Goal: Information Seeking & Learning: Learn about a topic

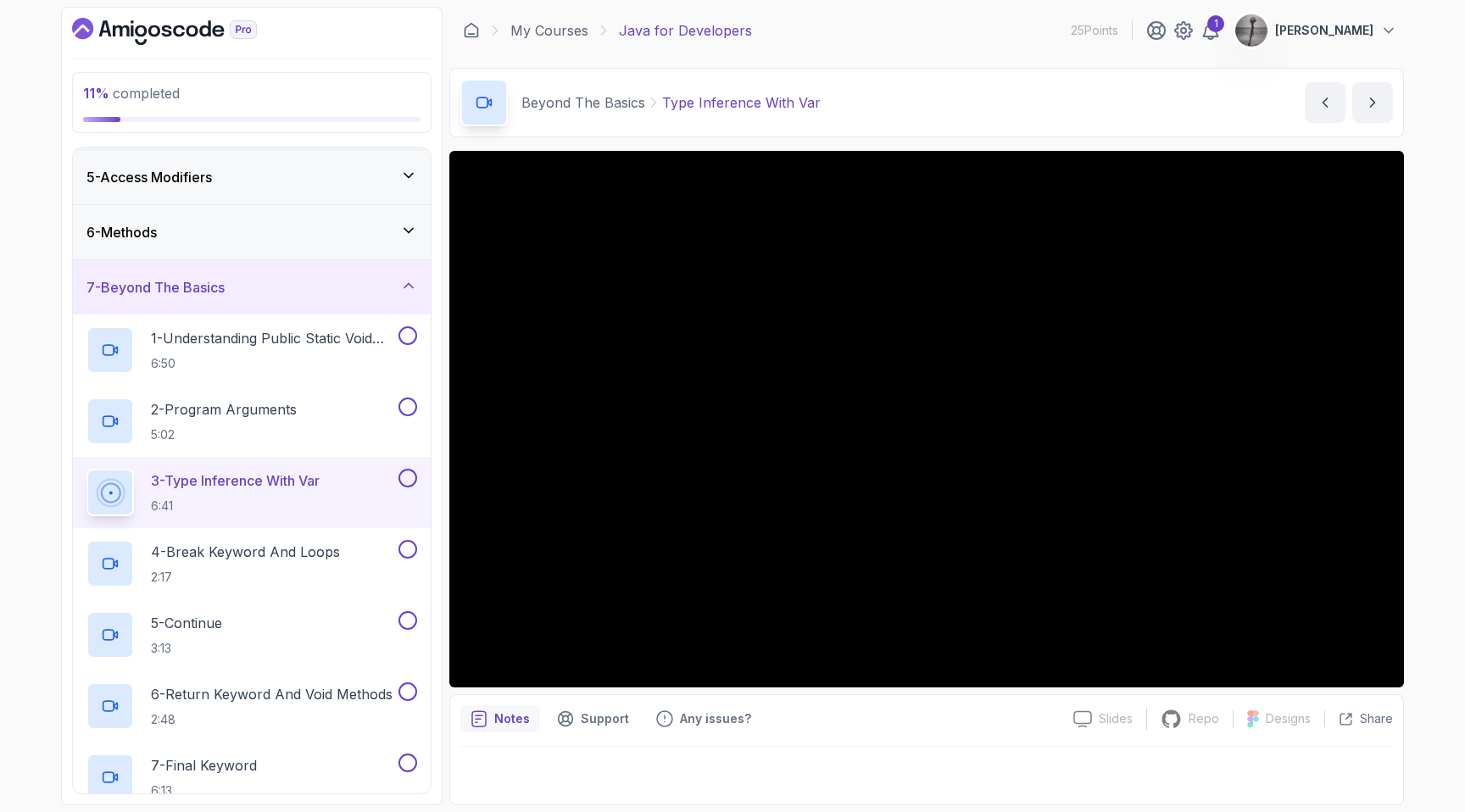
scroll to position [226, 0]
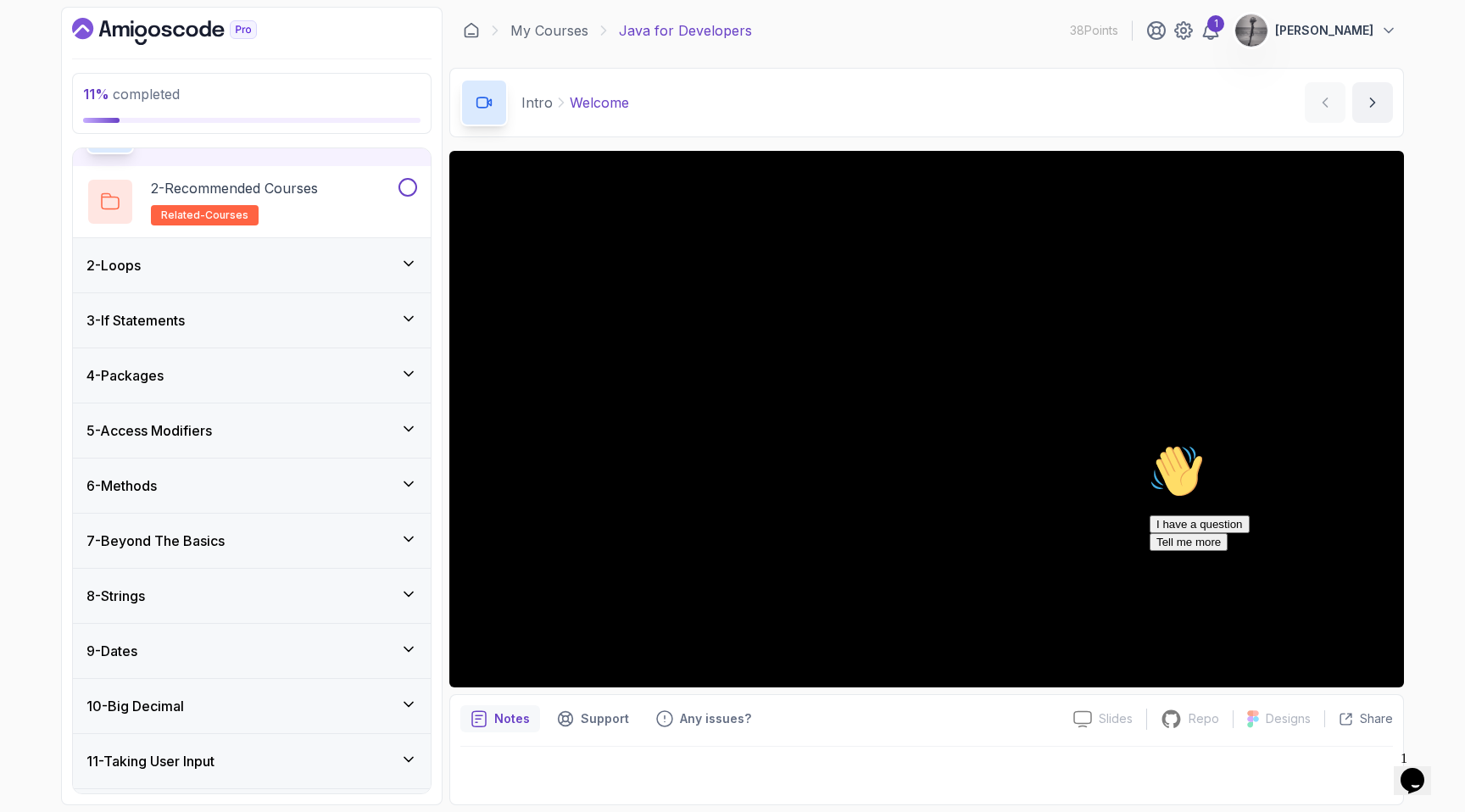
scroll to position [189, 0]
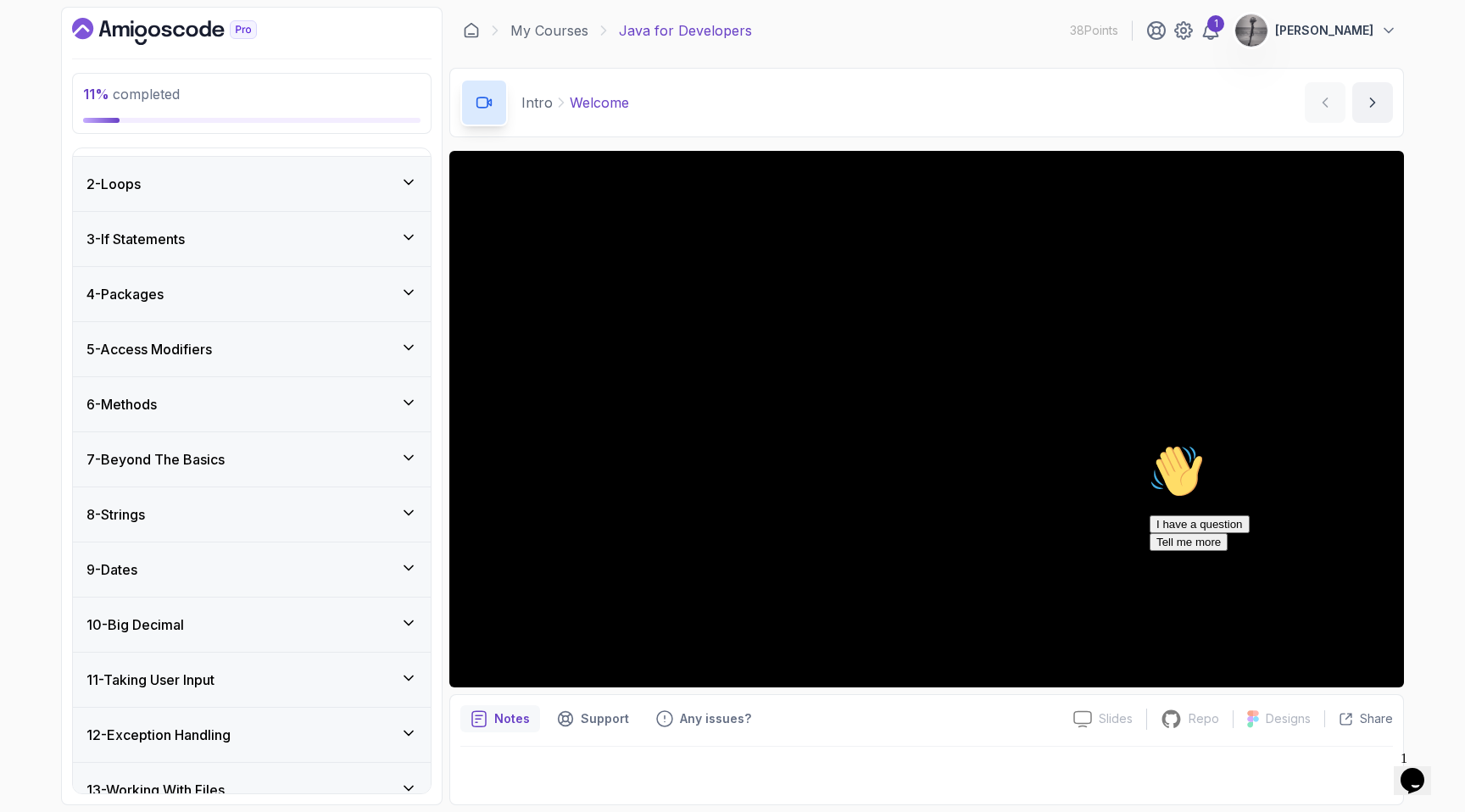
click at [219, 453] on h3 "7 - Beyond The Basics" at bounding box center [156, 459] width 138 height 20
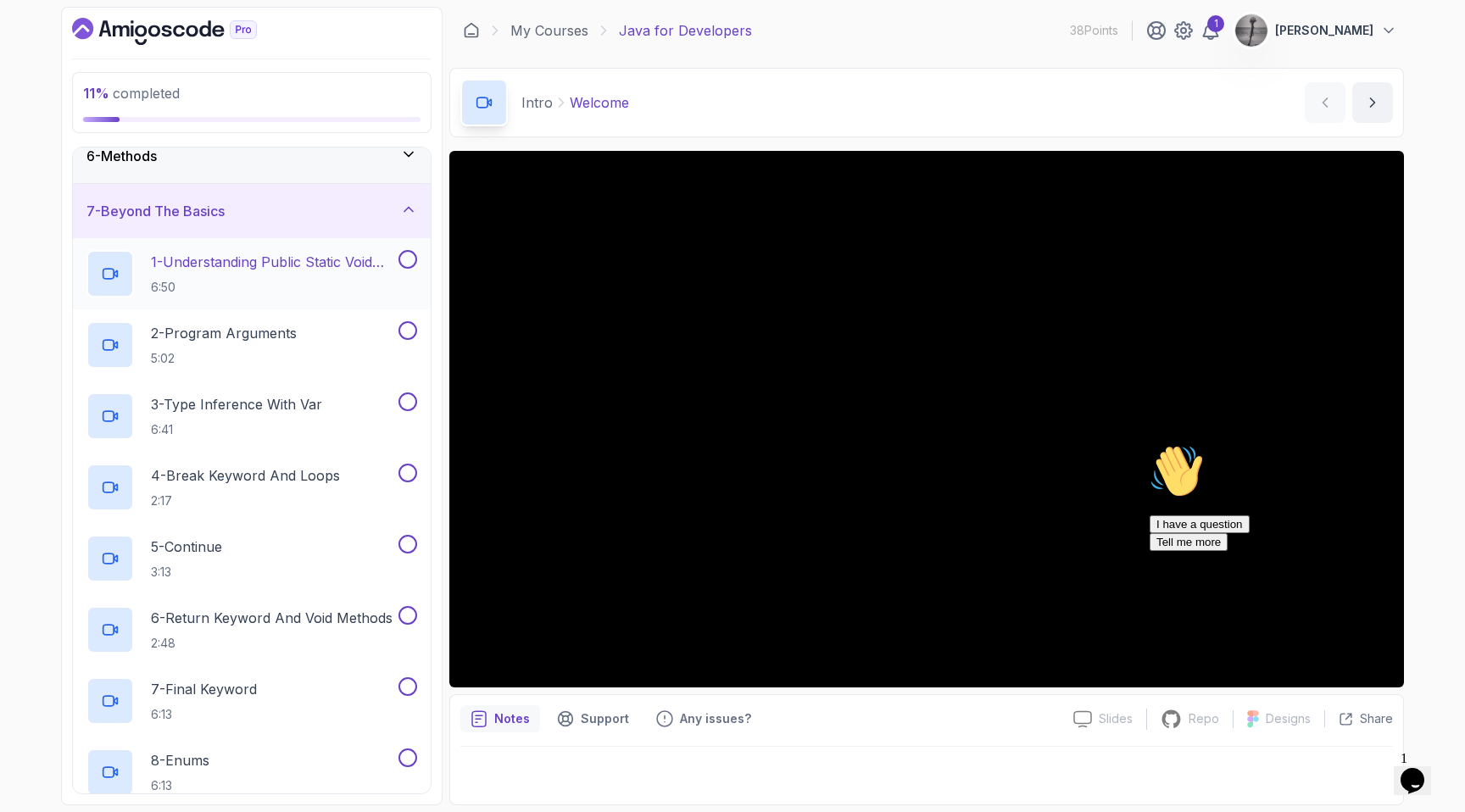
scroll to position [297, 0]
click at [227, 408] on p "3 - Type Inference With Var" at bounding box center [236, 402] width 171 height 20
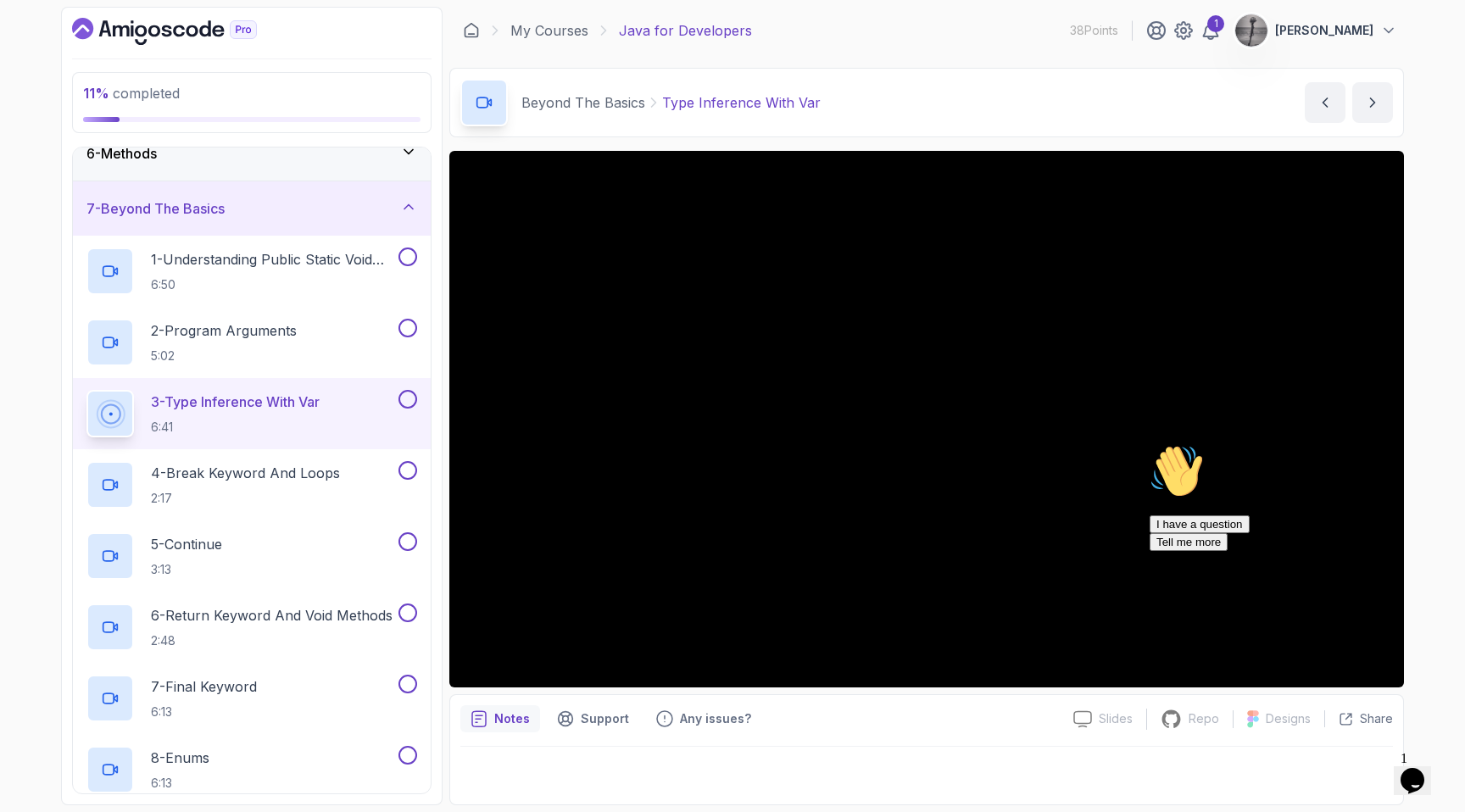
click at [1150, 445] on icon "Chat attention grabber" at bounding box center [1150, 445] width 0 height 0
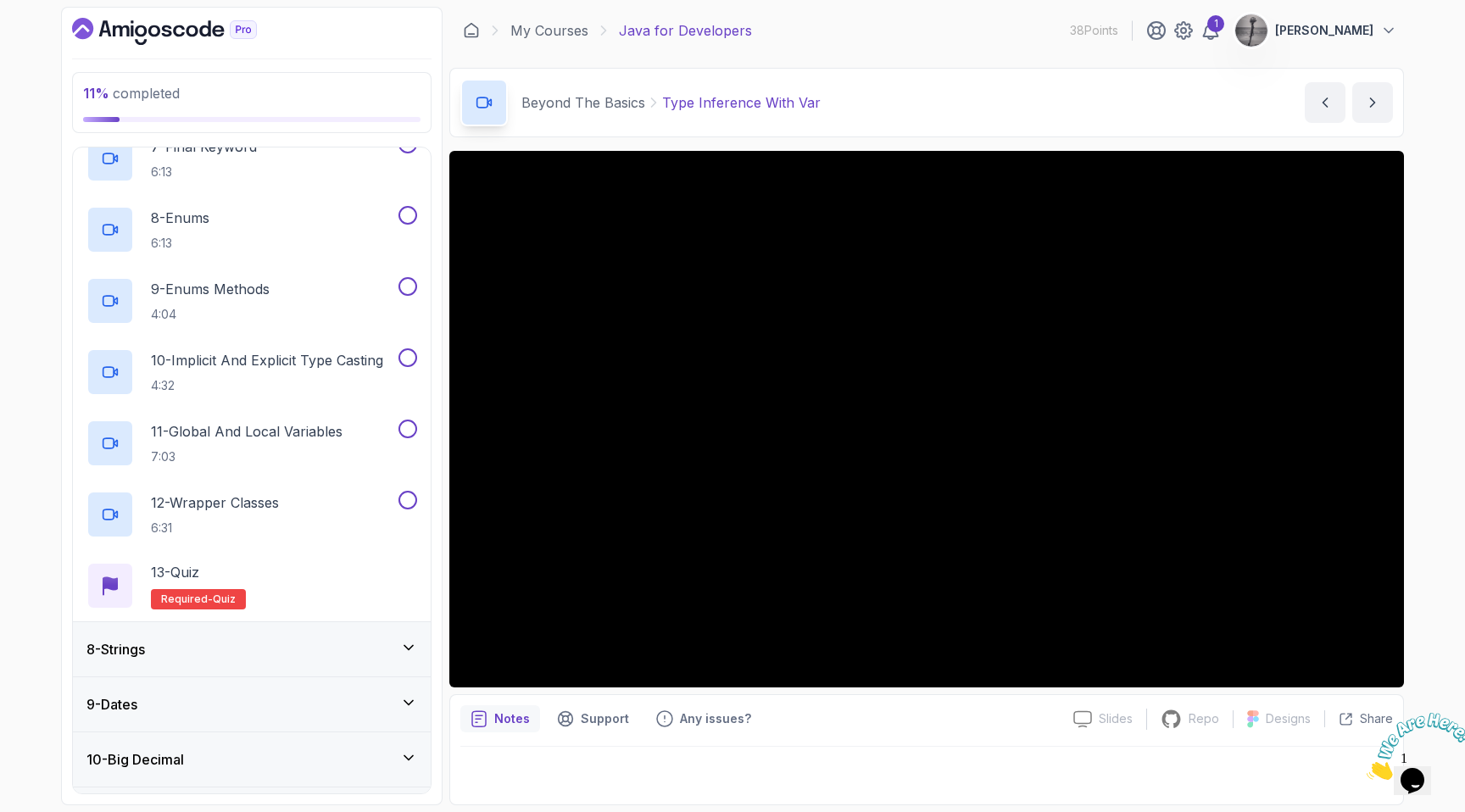
scroll to position [838, 0]
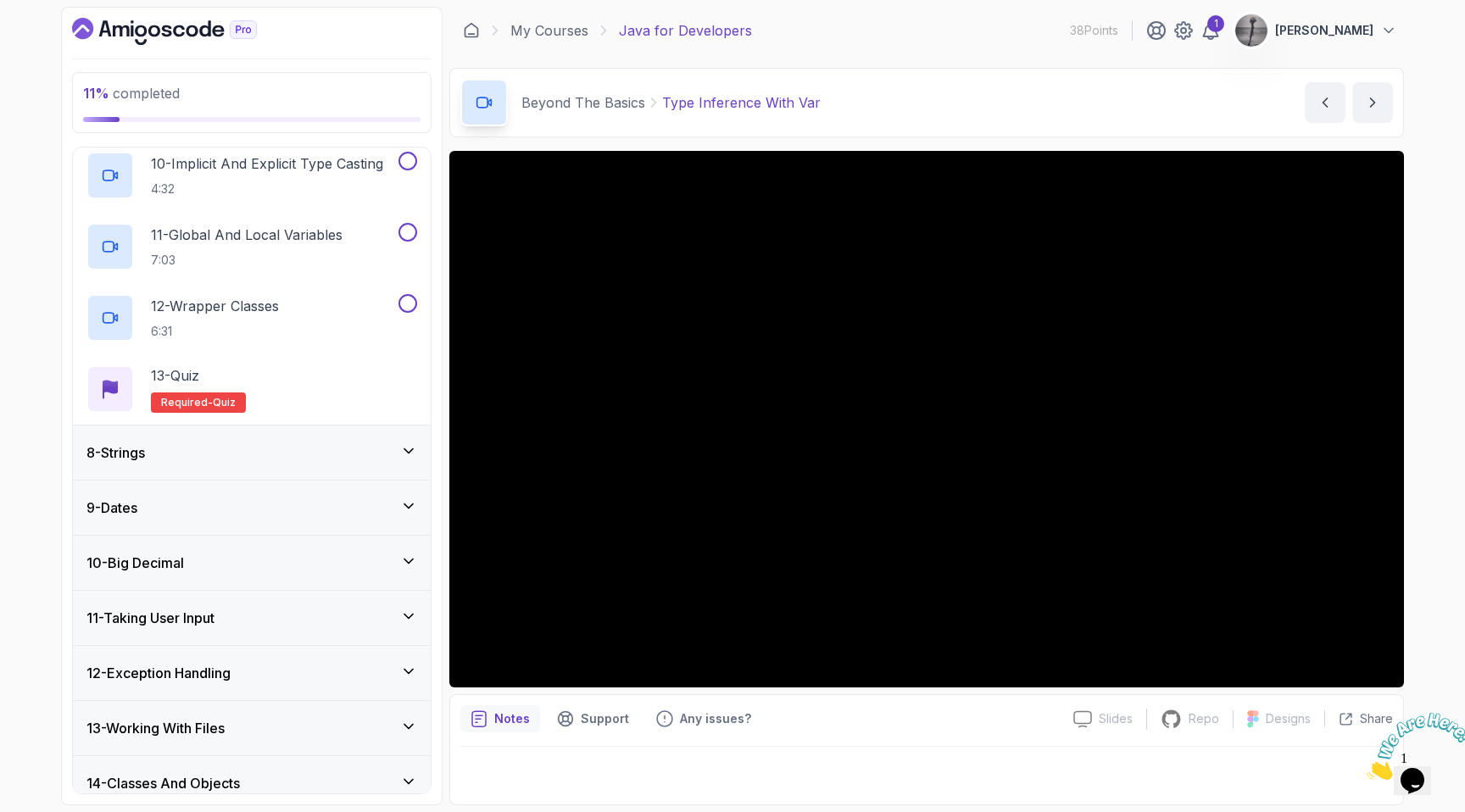
click at [290, 458] on div "8 - Strings" at bounding box center [252, 452] width 331 height 20
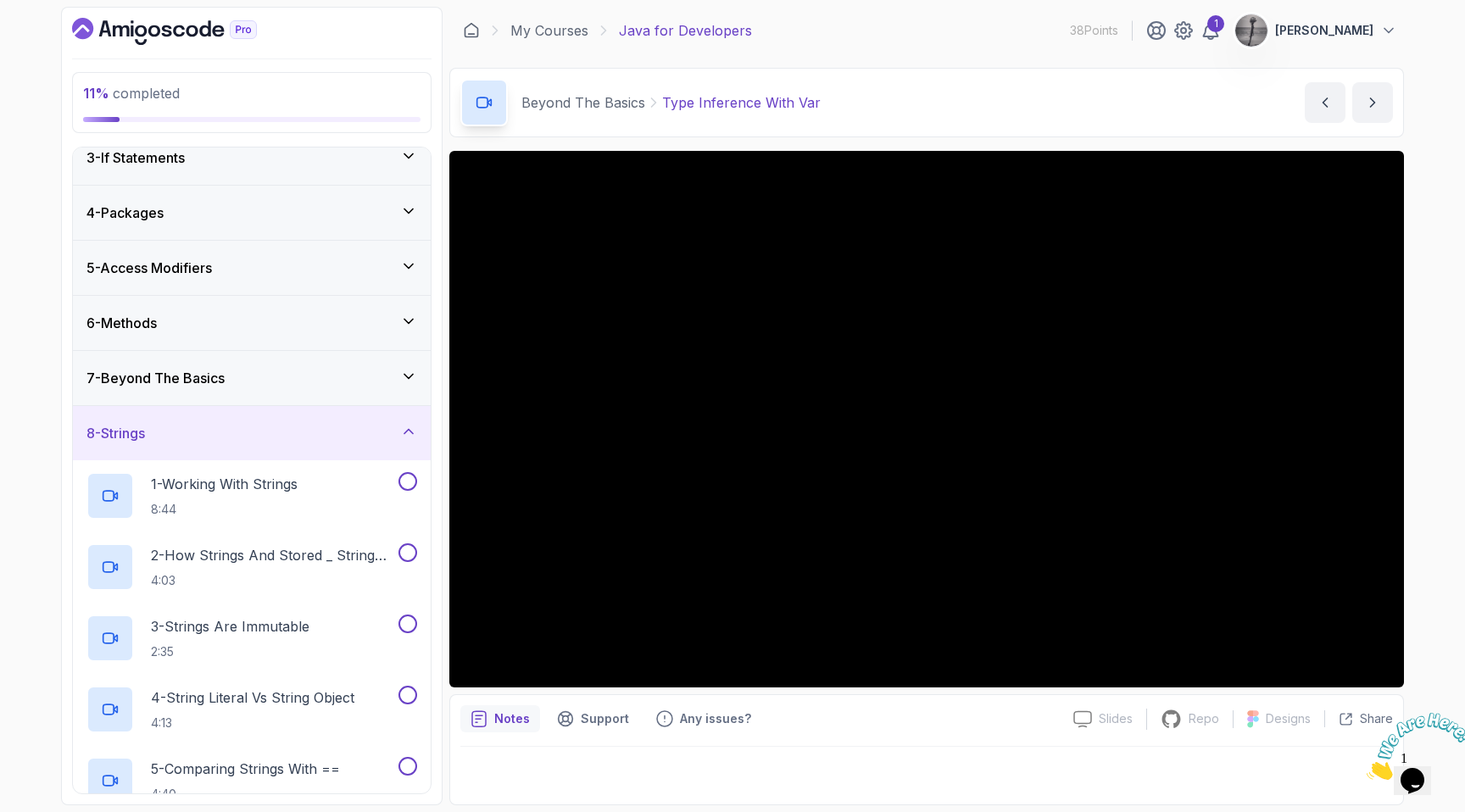
scroll to position [113, 0]
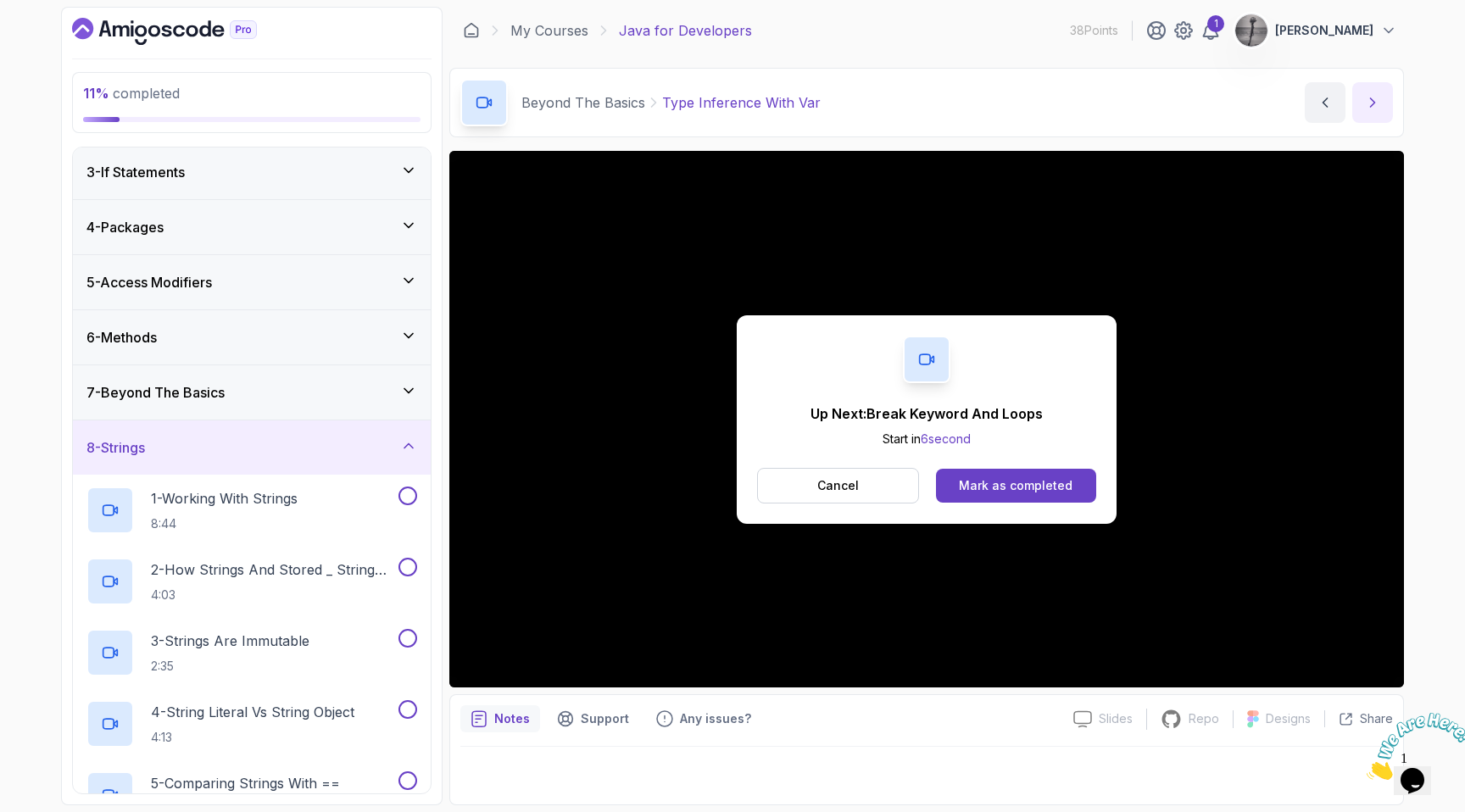
click at [1366, 104] on icon "next content" at bounding box center [1373, 103] width 17 height 17
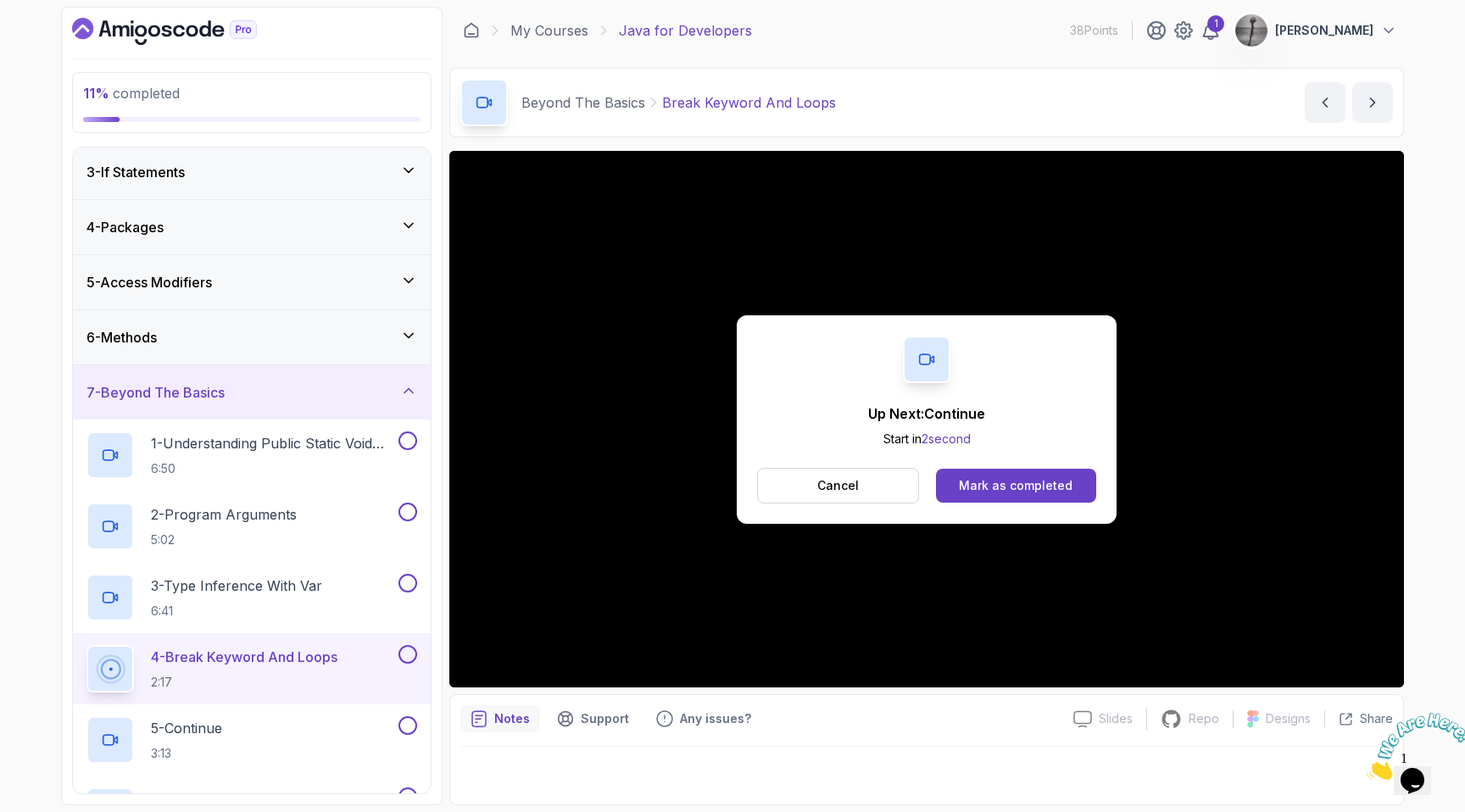
click at [240, 661] on p "4 - Break Keyword And Loops" at bounding box center [243, 656] width 186 height 20
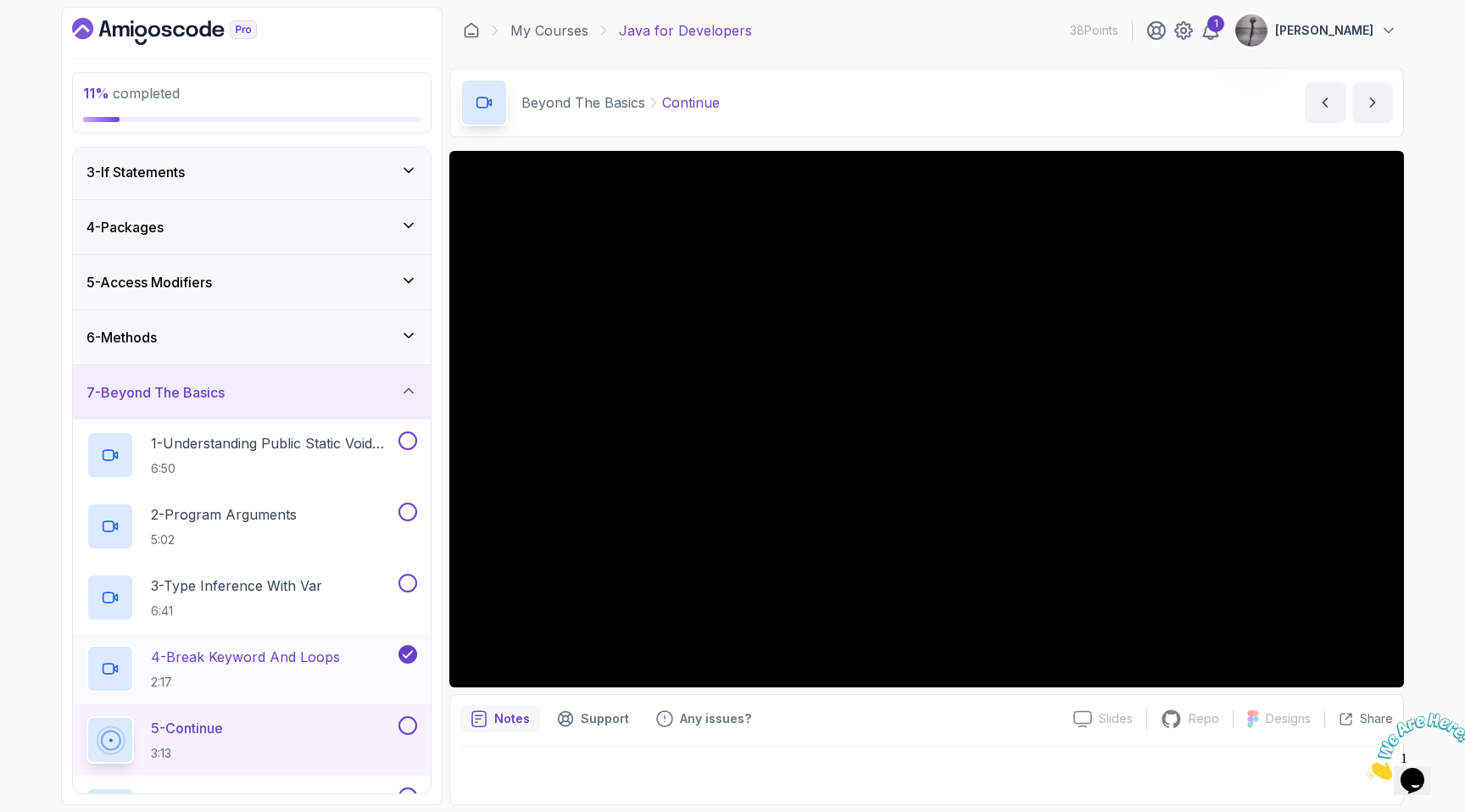
click at [242, 658] on p "4 - Break Keyword And Loops" at bounding box center [245, 656] width 189 height 20
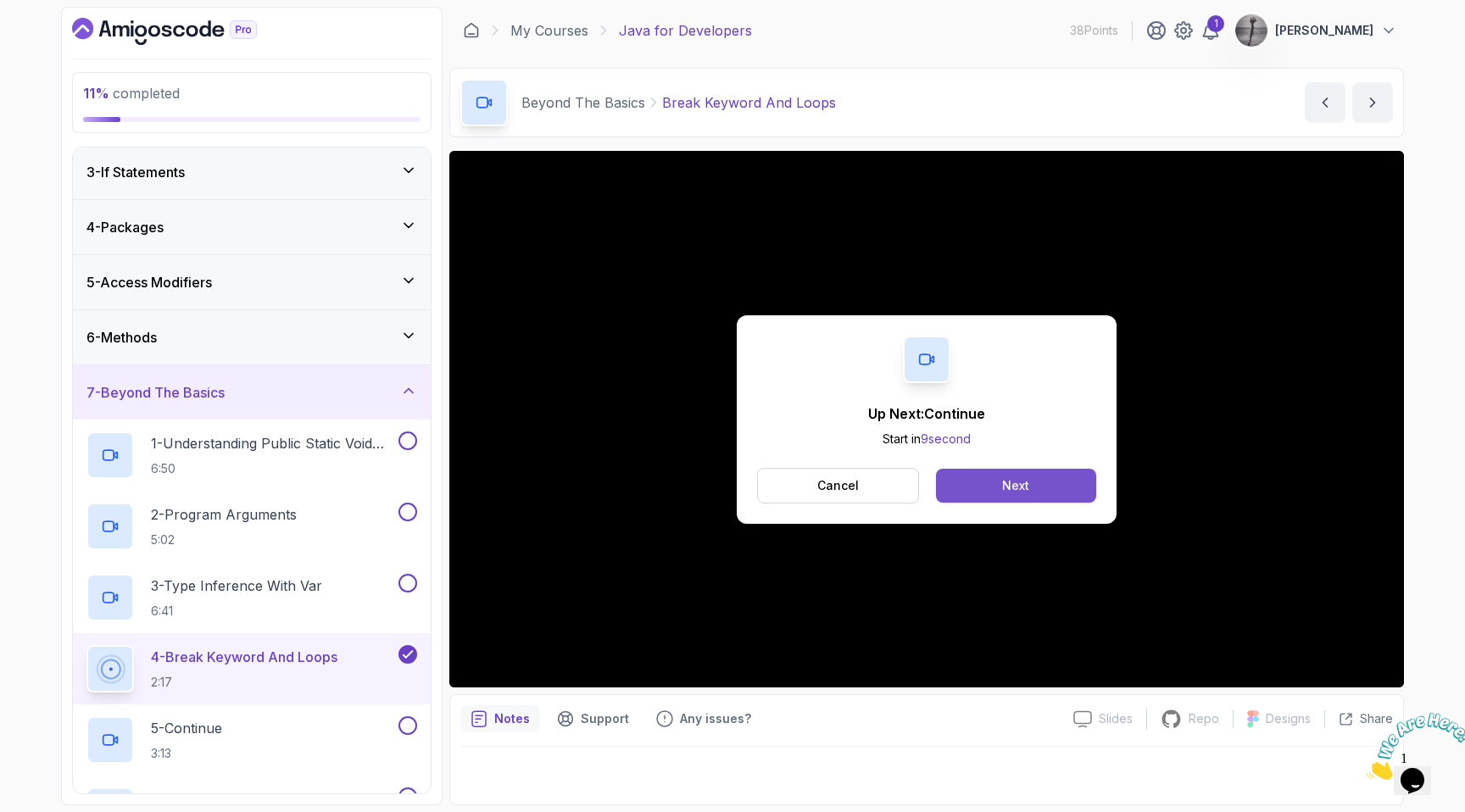
click at [1000, 487] on button "Next" at bounding box center [1016, 486] width 160 height 34
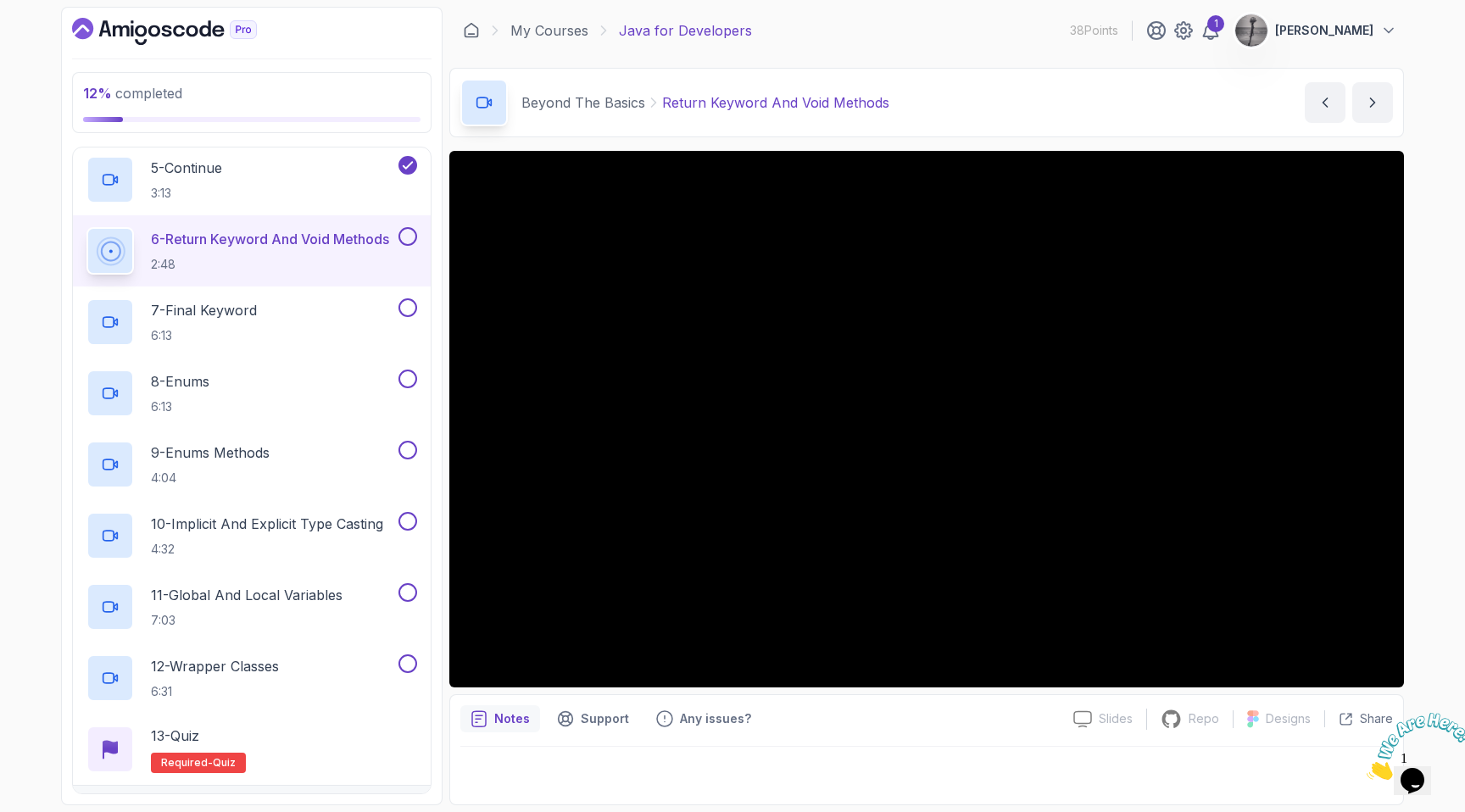
click at [516, 721] on p "Notes" at bounding box center [512, 719] width 35 height 17
click at [509, 718] on p "Notes" at bounding box center [512, 719] width 35 height 17
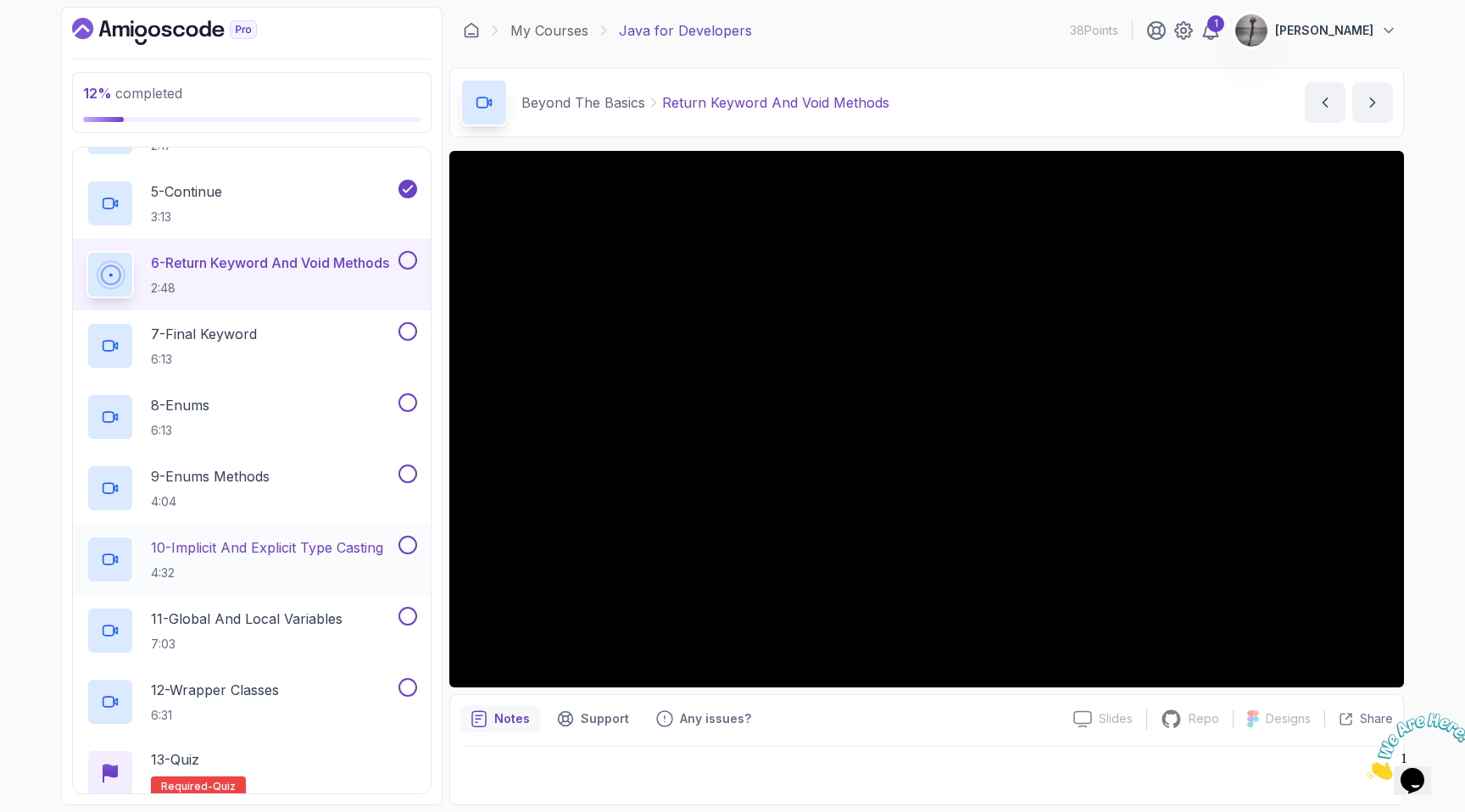
scroll to position [643, 0]
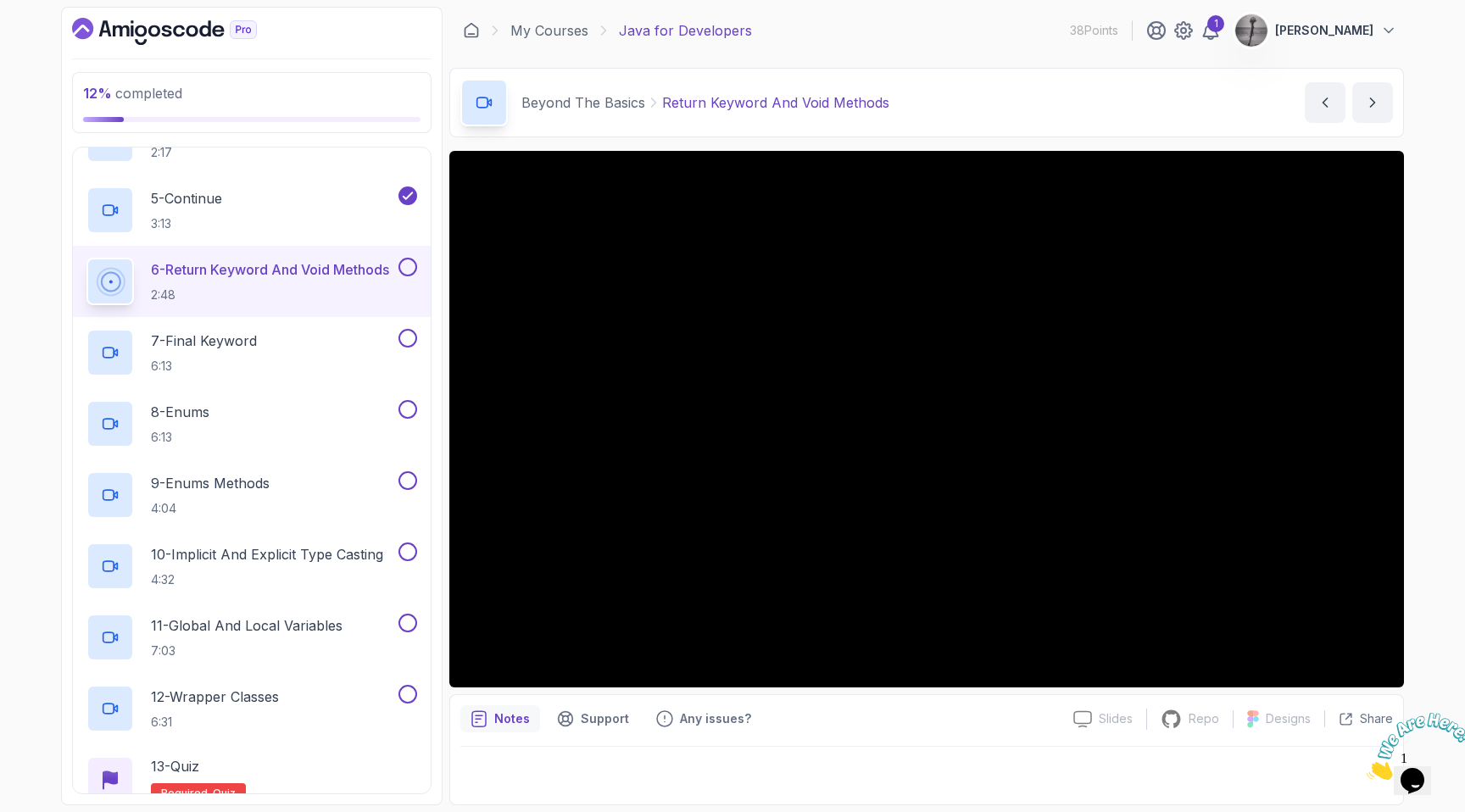
click at [1082, 73] on div "Beyond The Basics Return Keyword And Void Methods Return Keyword And Void Metho…" at bounding box center [927, 102] width 955 height 70
click at [257, 349] on p "7 - Final Keyword" at bounding box center [203, 341] width 106 height 20
